Goal: Check status

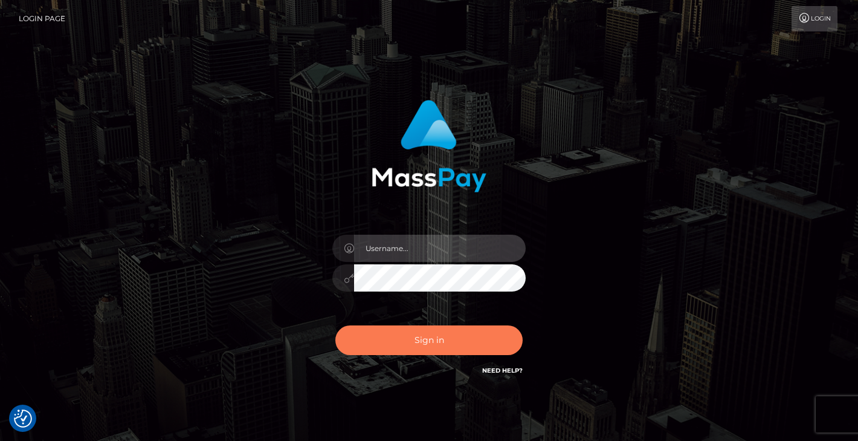
type input "vlad"
click at [444, 343] on button "Sign in" at bounding box center [428, 340] width 187 height 30
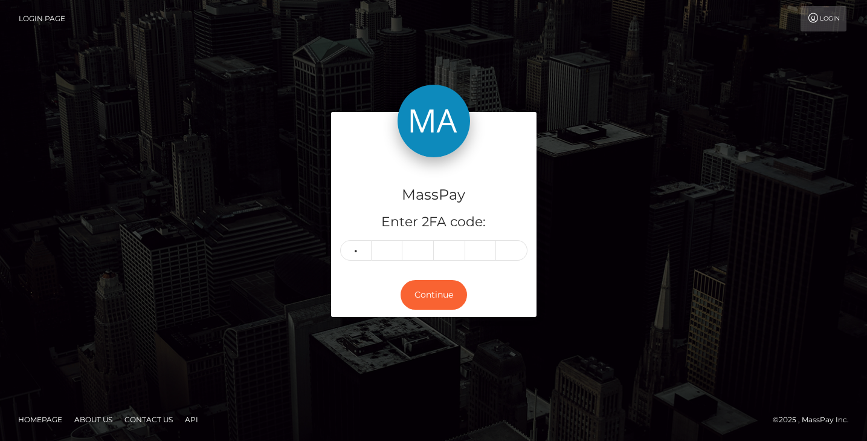
type input "3"
type input "7"
type input "0"
type input "6"
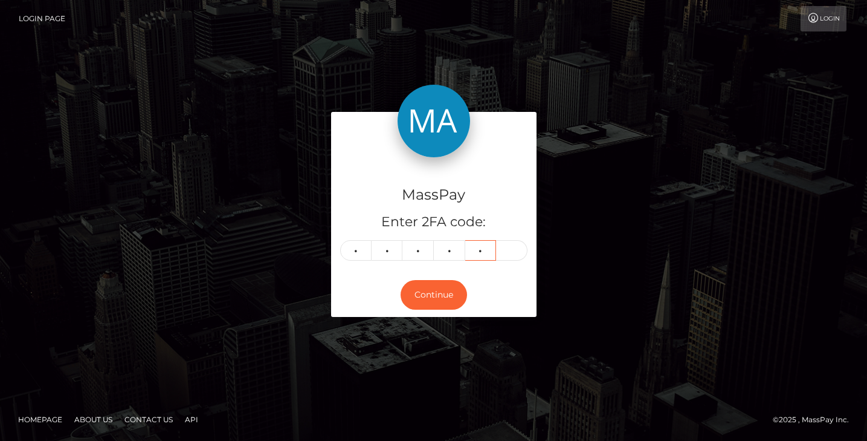
type input "3"
type input "6"
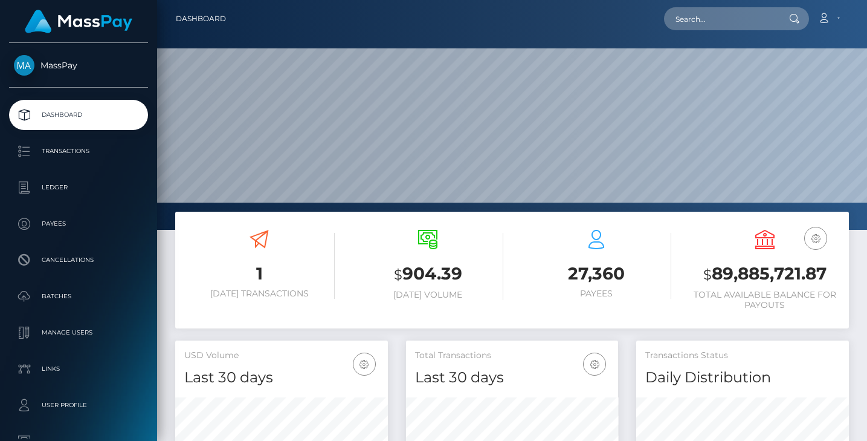
scroll to position [215, 212]
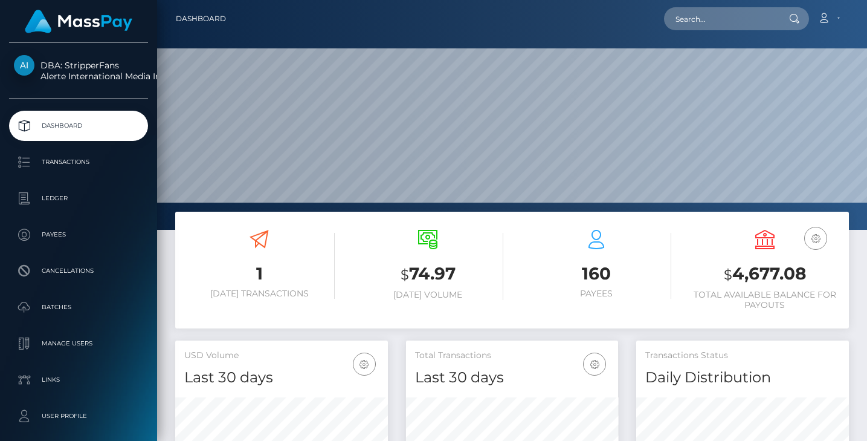
scroll to position [141, 0]
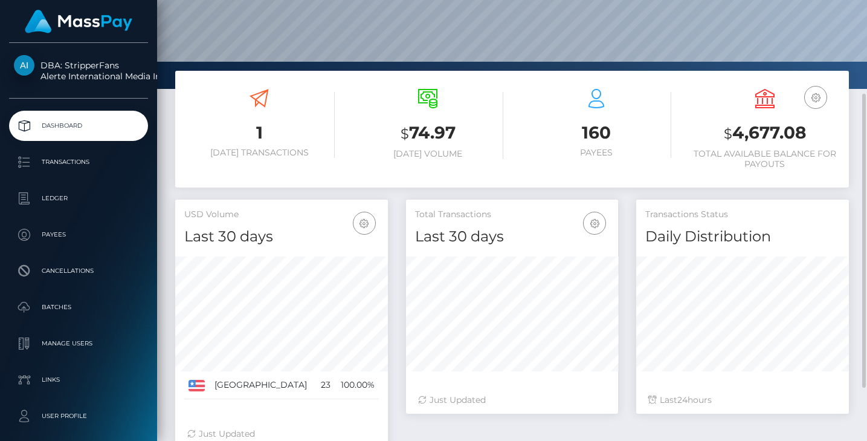
click at [398, 198] on div "1 Today Transactions $ 74.97 Today Volume 160 Payees $" at bounding box center [512, 135] width 692 height 129
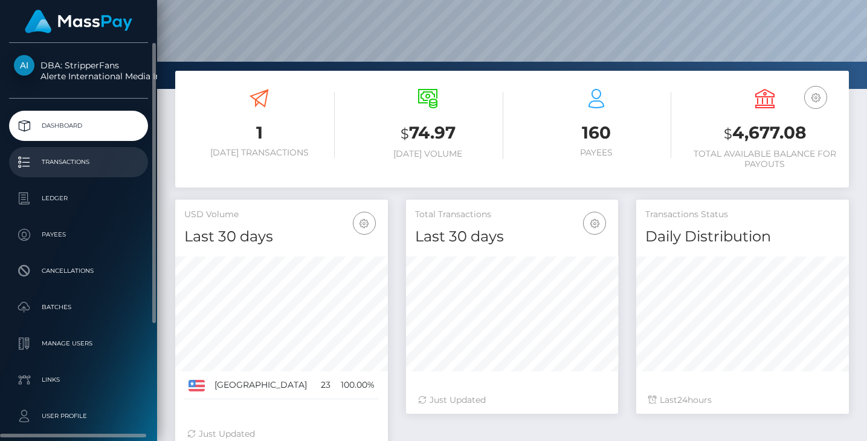
click at [70, 162] on p "Transactions" at bounding box center [78, 162] width 129 height 18
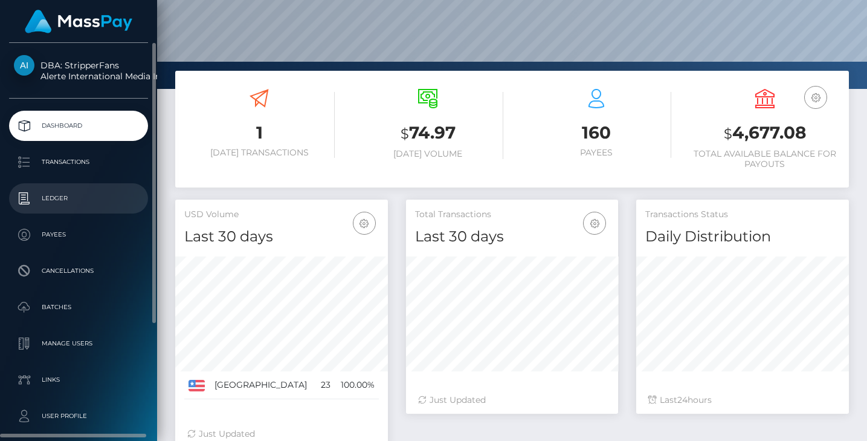
click at [65, 195] on p "Ledger" at bounding box center [78, 198] width 129 height 18
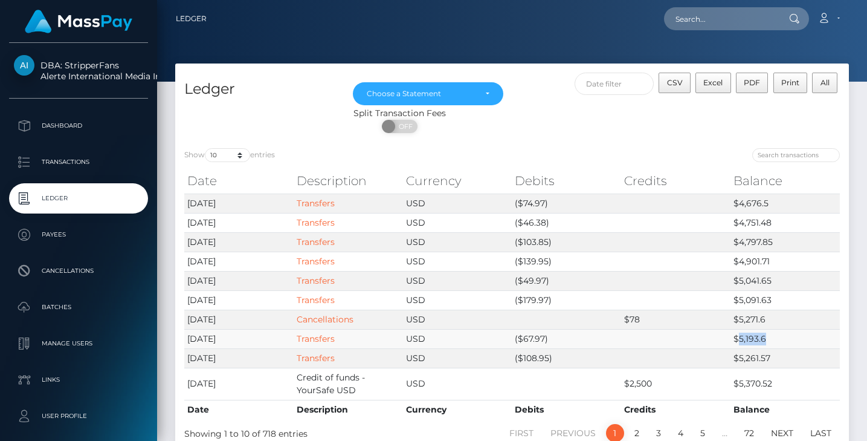
drag, startPoint x: 739, startPoint y: 341, endPoint x: 770, endPoint y: 332, distance: 32.7
click at [770, 332] on td "$5,193.6" at bounding box center [785, 338] width 109 height 19
drag, startPoint x: 633, startPoint y: 381, endPoint x: 656, endPoint y: 376, distance: 24.1
click at [656, 376] on td "$2,500" at bounding box center [675, 383] width 109 height 32
click at [556, 124] on div "ON OFF" at bounding box center [399, 129] width 449 height 19
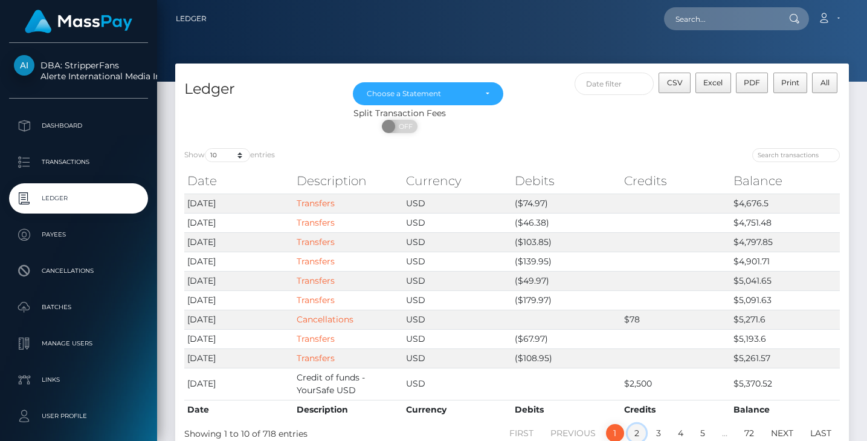
click at [641, 434] on link "2" at bounding box center [637, 433] width 18 height 18
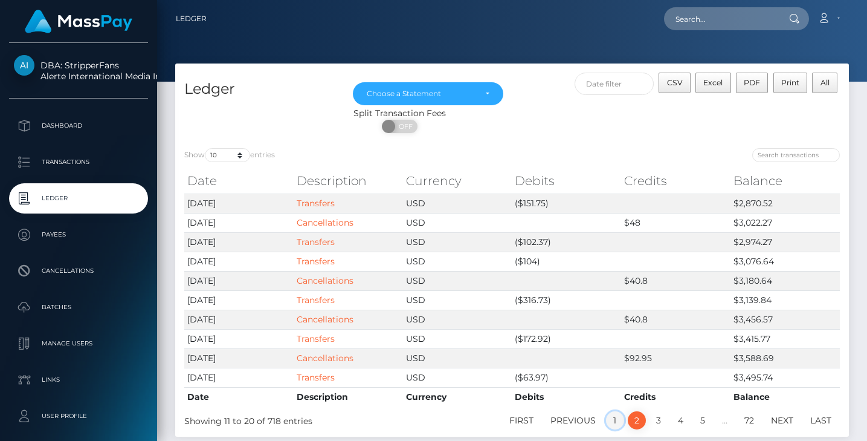
click at [614, 422] on link "1" at bounding box center [615, 420] width 18 height 18
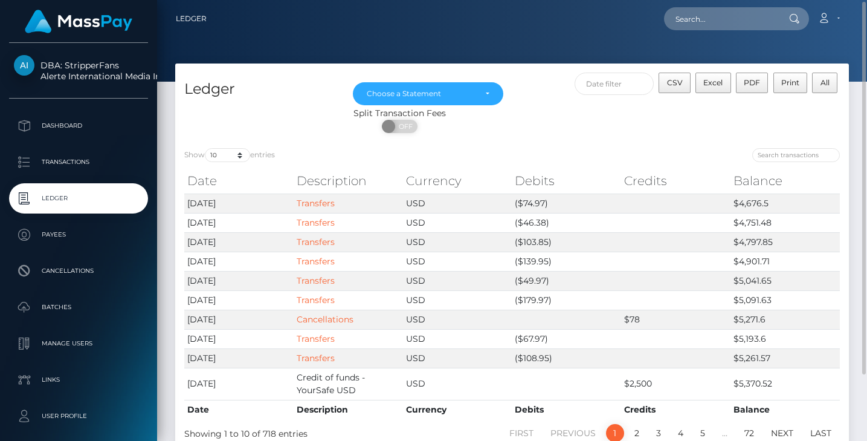
scroll to position [1, 0]
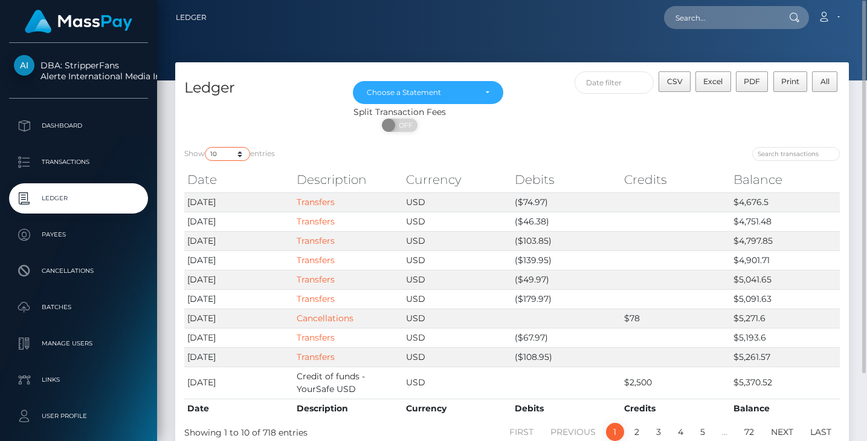
click at [244, 157] on select "10 25 50 100 250" at bounding box center [227, 154] width 45 height 14
click at [206, 147] on select "10 25 50 100 250" at bounding box center [227, 154] width 45 height 14
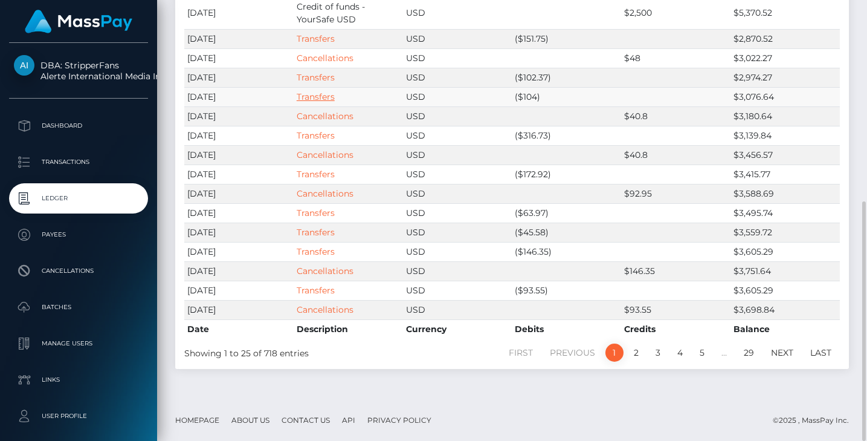
scroll to position [89, 0]
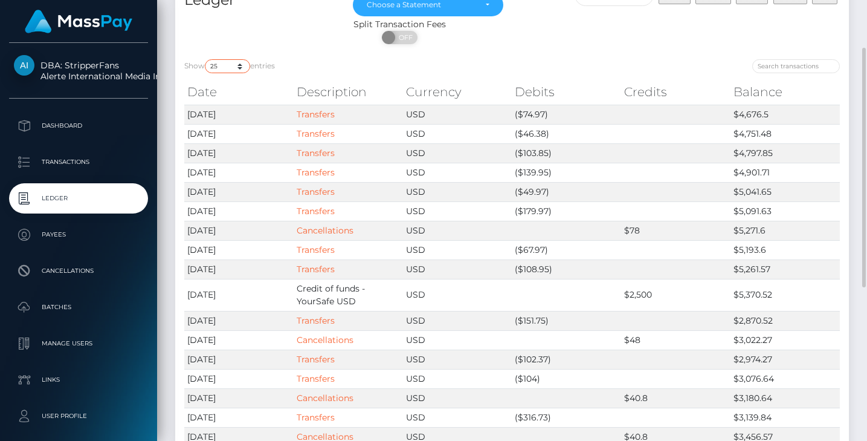
click at [241, 66] on select "10 25 50 100 250" at bounding box center [227, 66] width 45 height 14
select select "50"
click at [206, 59] on select "10 25 50 100 250" at bounding box center [227, 66] width 45 height 14
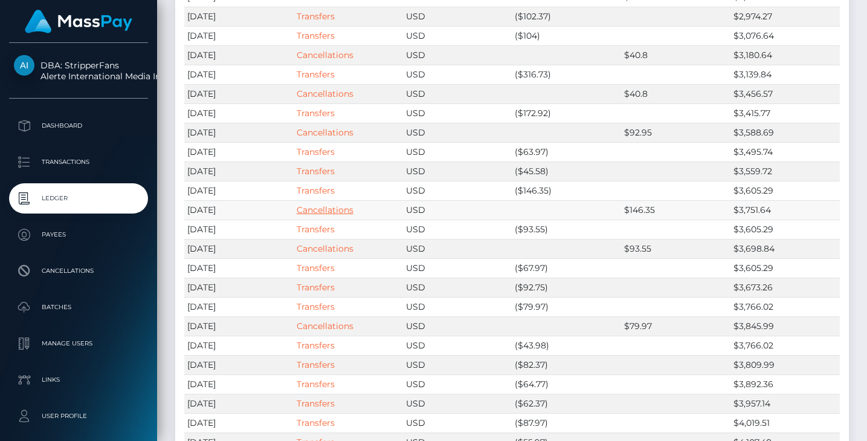
scroll to position [150, 0]
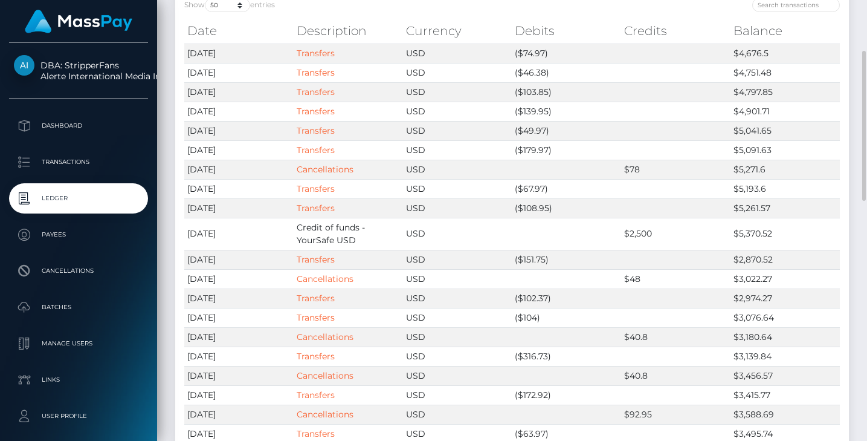
click at [341, 13] on div "Show 10 25 50 100 250 entries" at bounding box center [343, 6] width 319 height 17
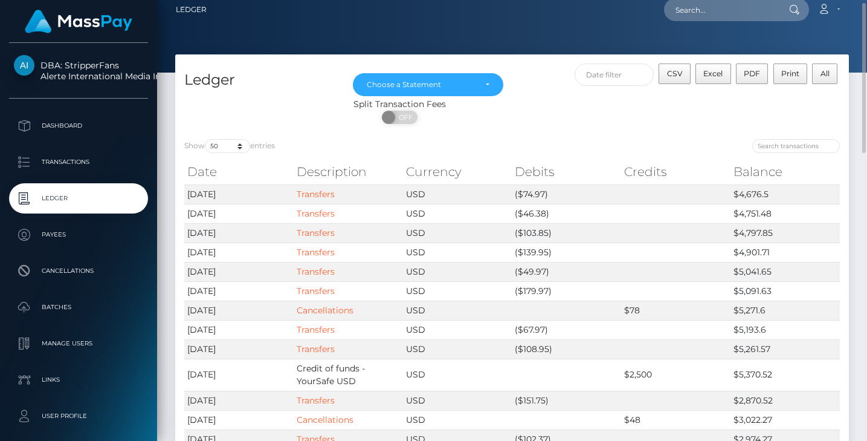
drag, startPoint x: 288, startPoint y: 146, endPoint x: 199, endPoint y: 68, distance: 118.6
